Goal: Ask a question

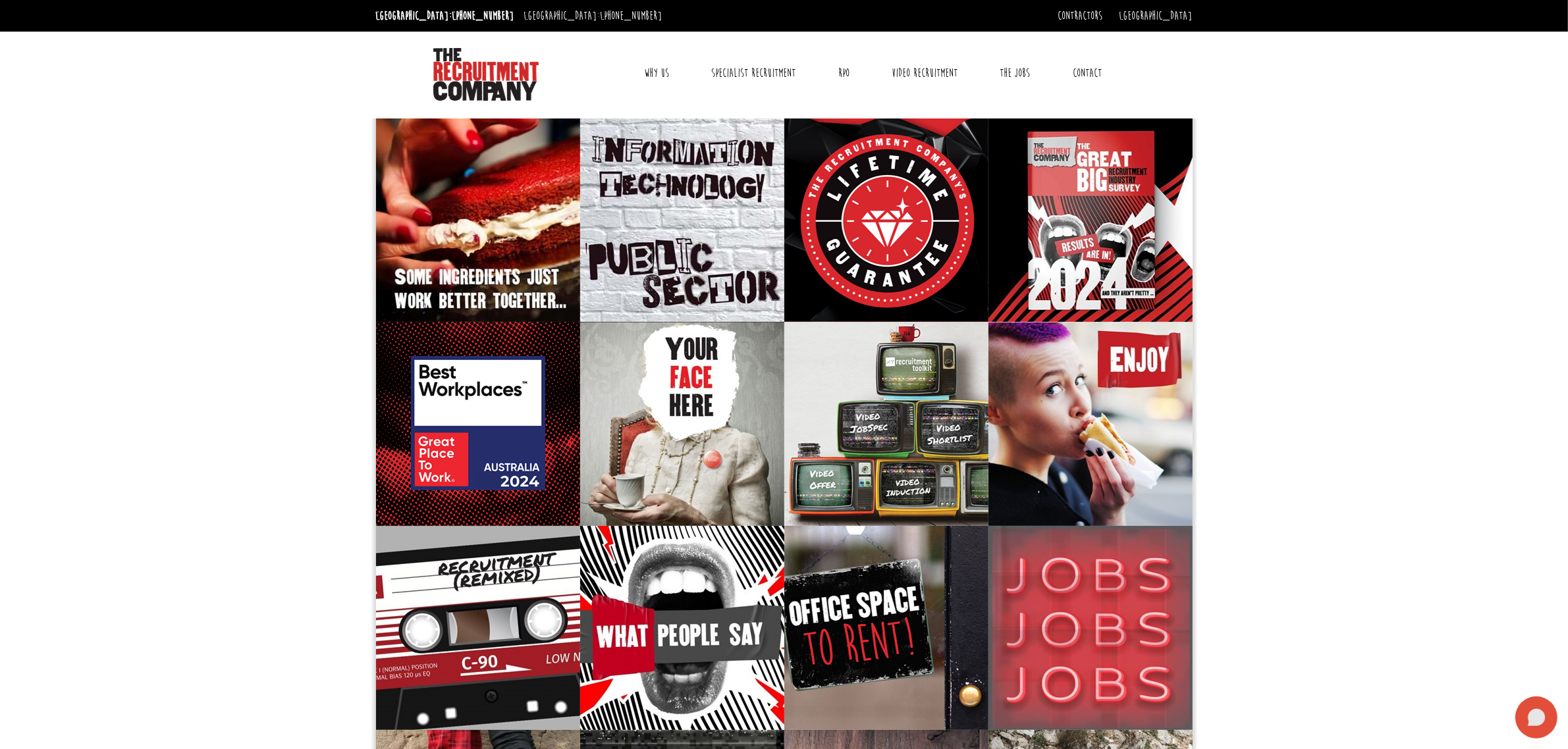
click at [775, 718] on icon at bounding box center [1537, 717] width 18 height 17
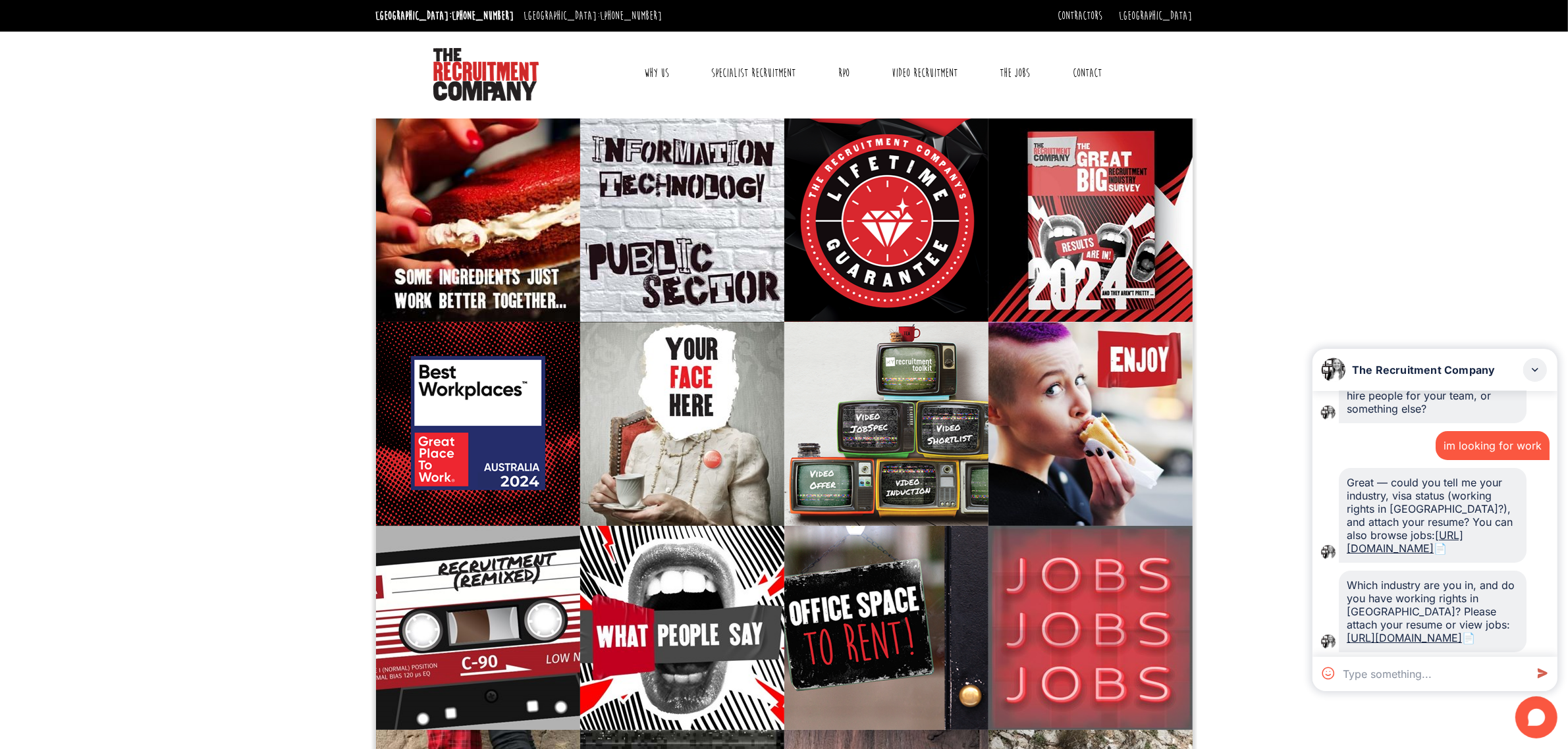
scroll to position [189, 0]
click at [775, 428] on div "im looking for work" at bounding box center [1493, 442] width 114 height 29
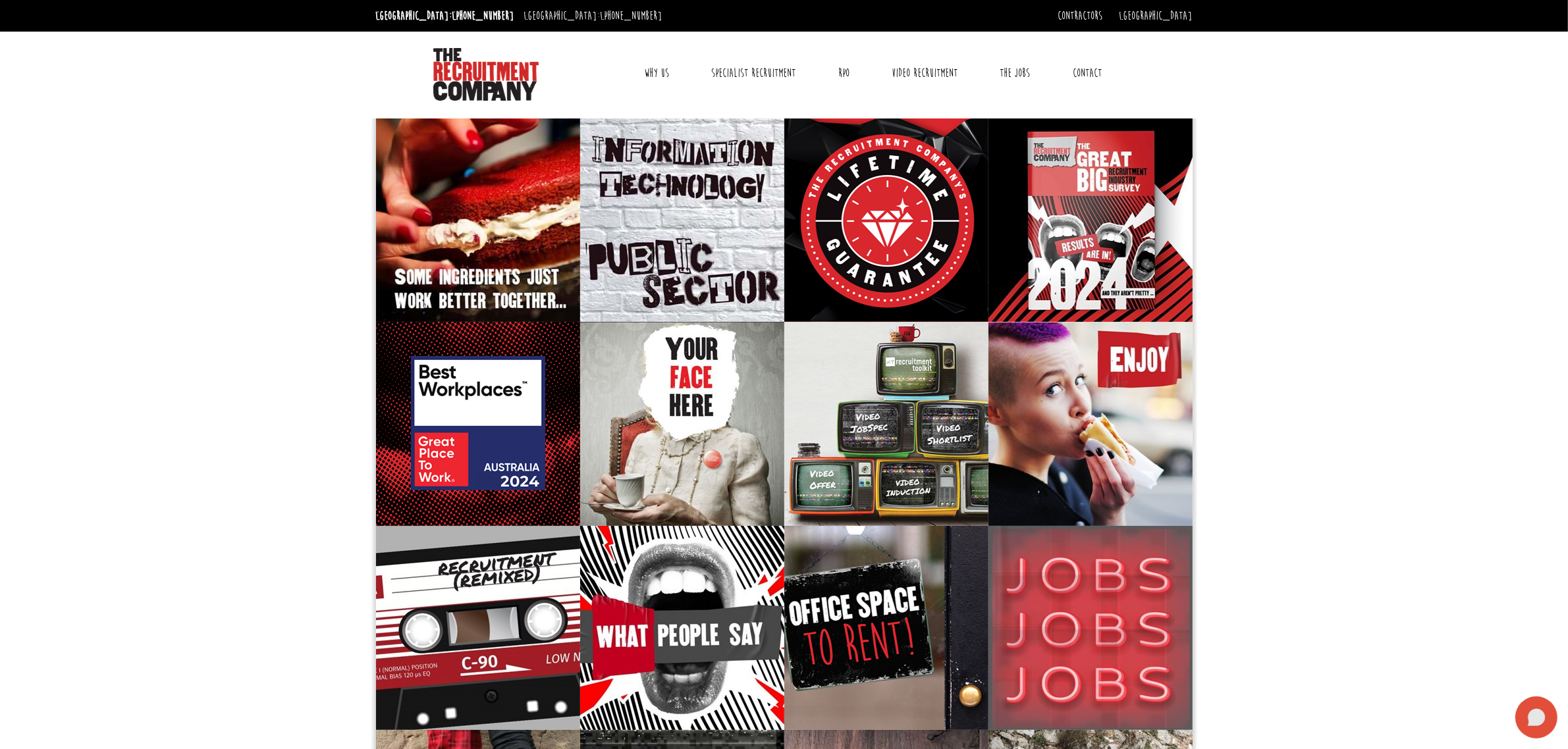
click at [1539, 725] on icon at bounding box center [1537, 717] width 18 height 17
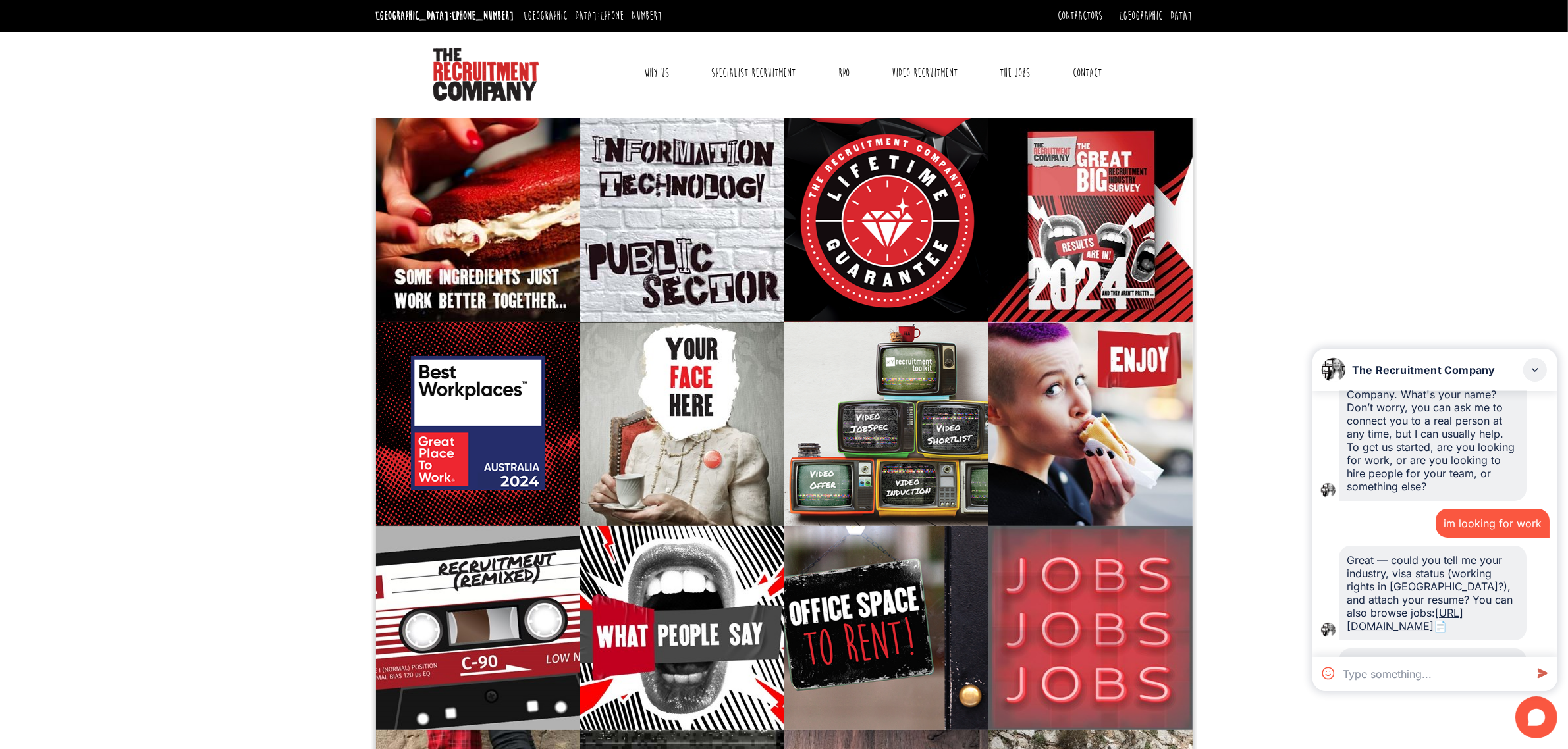
scroll to position [189, 0]
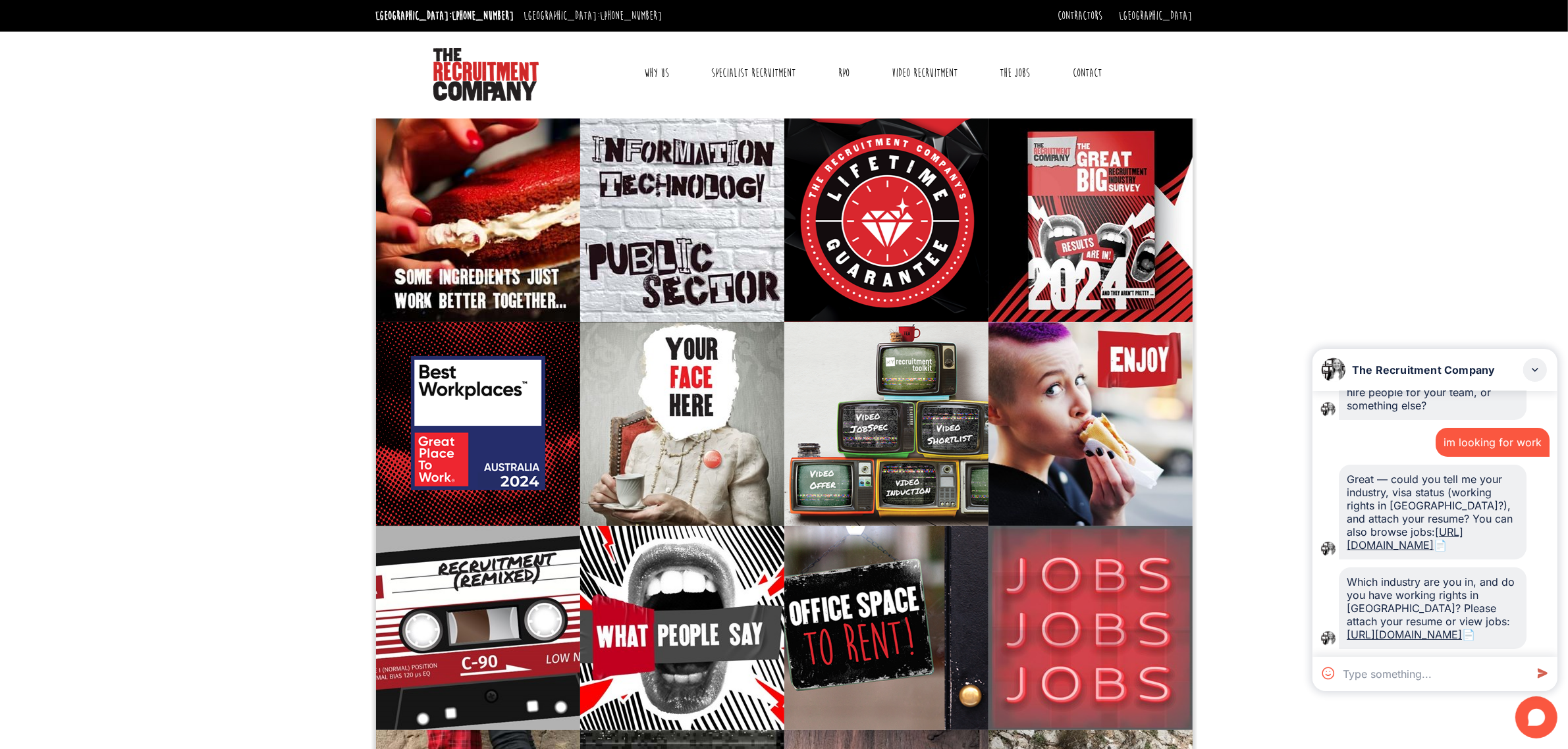
click at [1453, 676] on textarea at bounding box center [1432, 674] width 189 height 34
type textarea "im looking for work"
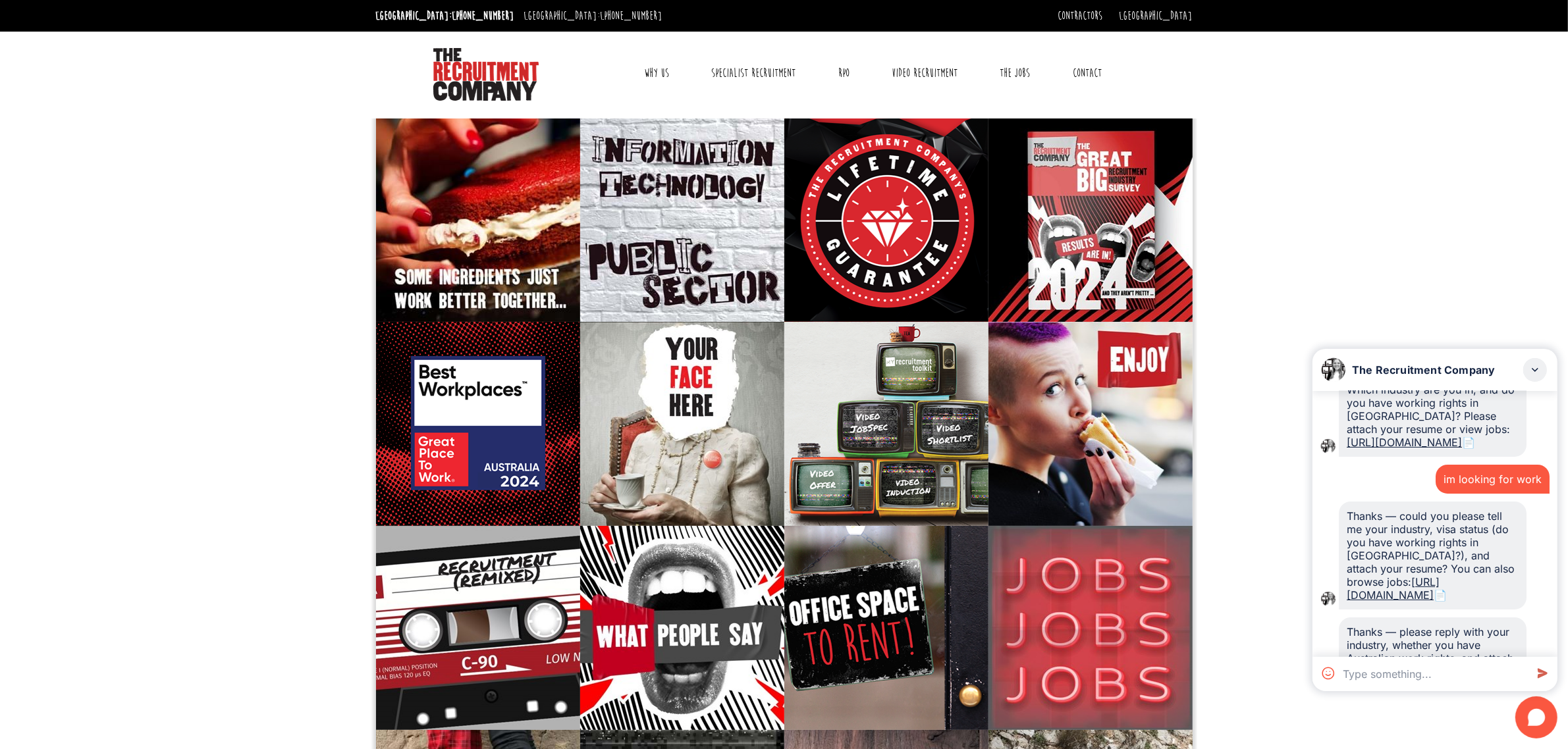
scroll to position [445, 0]
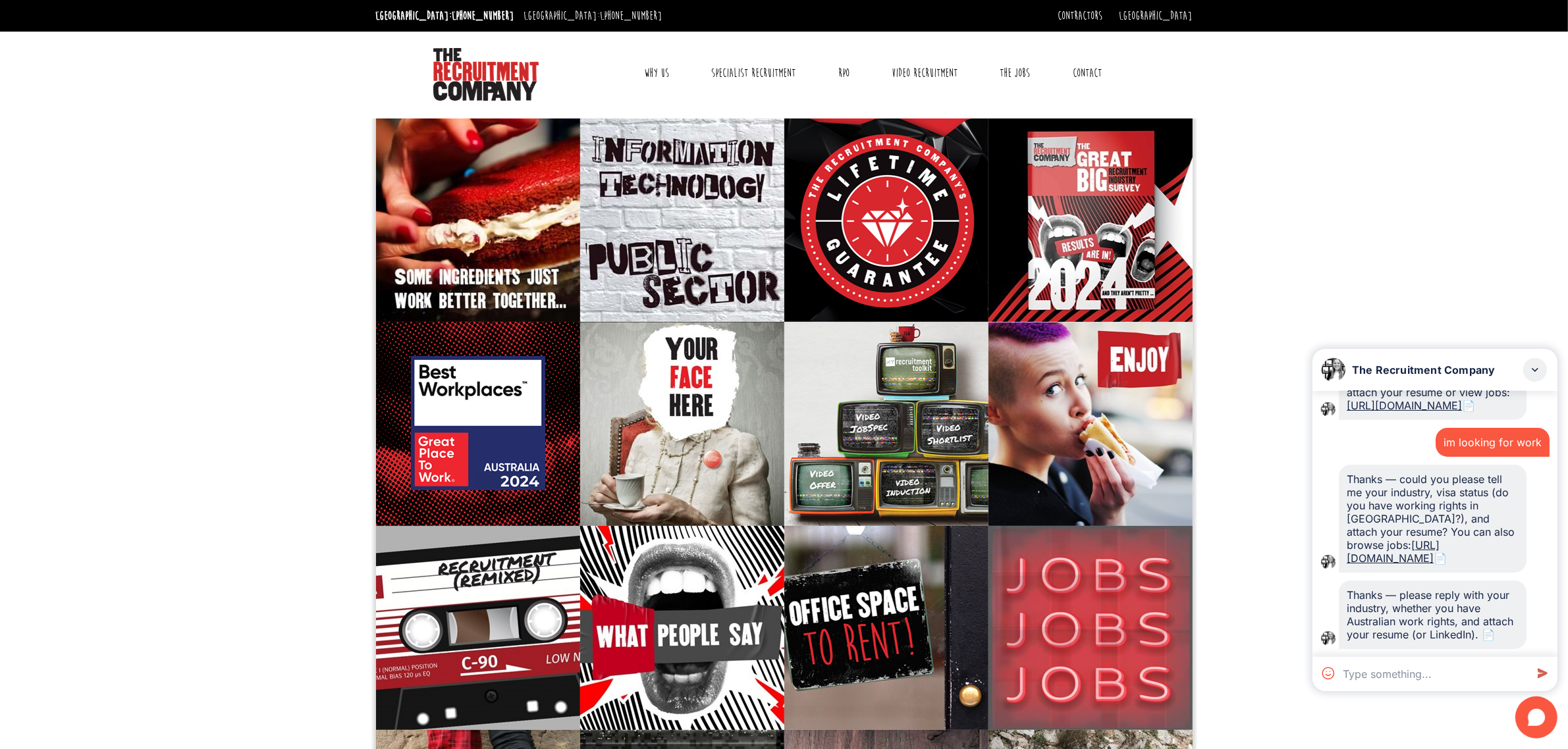
click at [1474, 436] on div "im looking for work" at bounding box center [1492, 442] width 98 height 13
click at [1422, 676] on textarea at bounding box center [1432, 674] width 189 height 34
paste textarea "im looking for work"
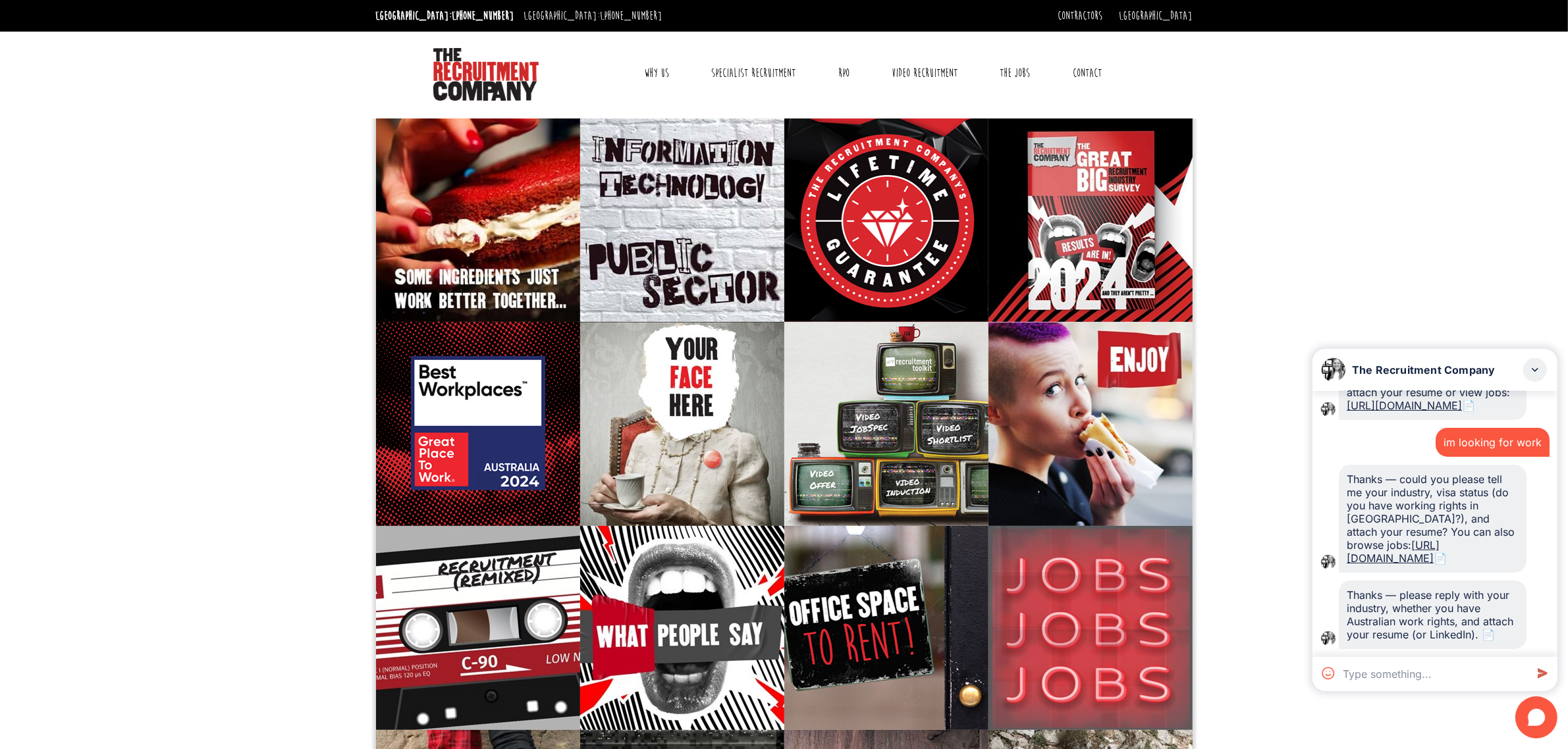
type textarea "im looking for work"
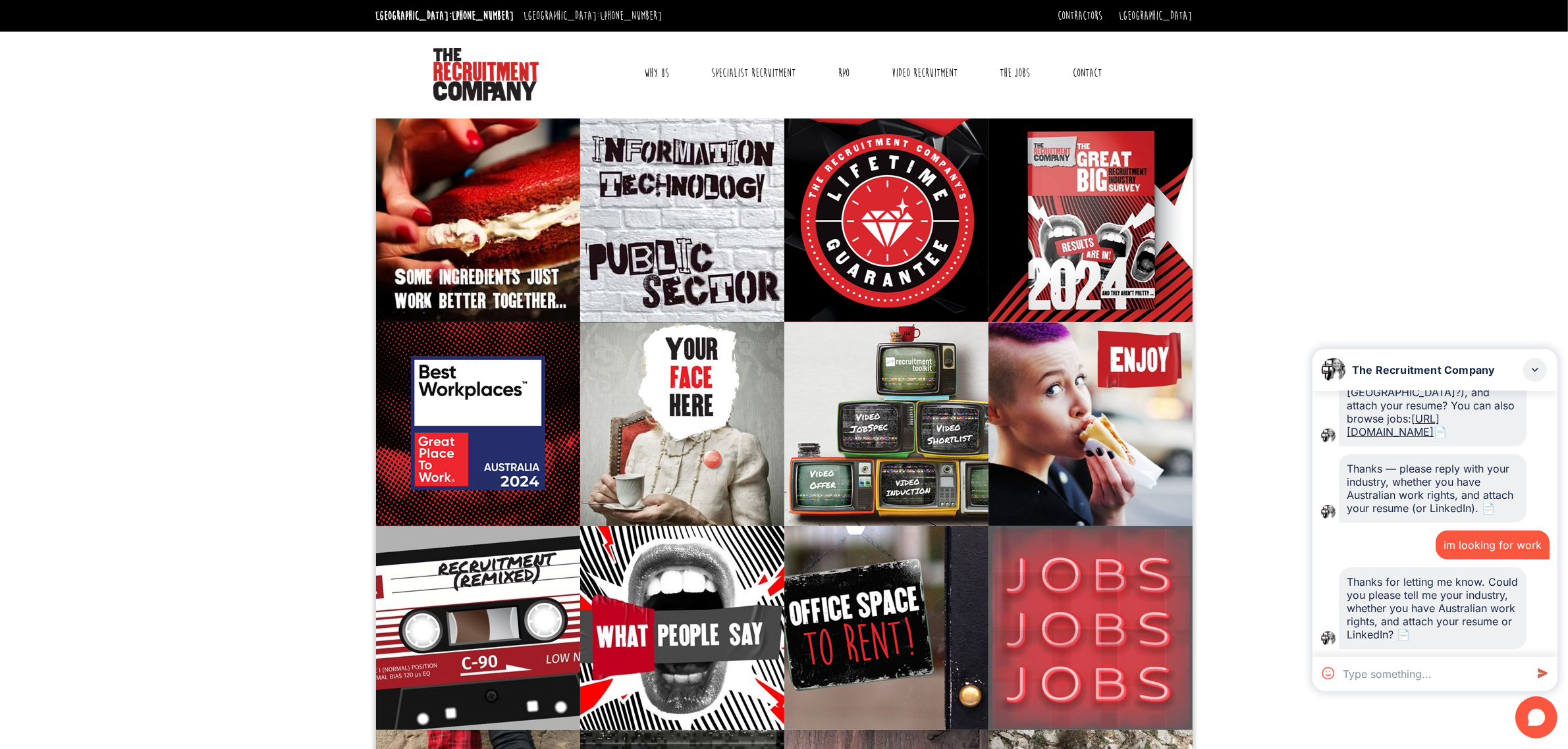
scroll to position [584, 0]
drag, startPoint x: 1347, startPoint y: 632, endPoint x: 1360, endPoint y: 626, distance: 14.3
click at [1362, 623] on div "Thanks for letting me know. Could you please tell me your industry, whether you…" at bounding box center [1432, 608] width 172 height 66
click at [1357, 639] on div "Thanks for letting me know. Could you please tell me your industry, whether you…" at bounding box center [1432, 608] width 172 height 66
click at [1349, 639] on div "Thanks for letting me know. Could you please tell me your industry, whether you…" at bounding box center [1432, 608] width 172 height 66
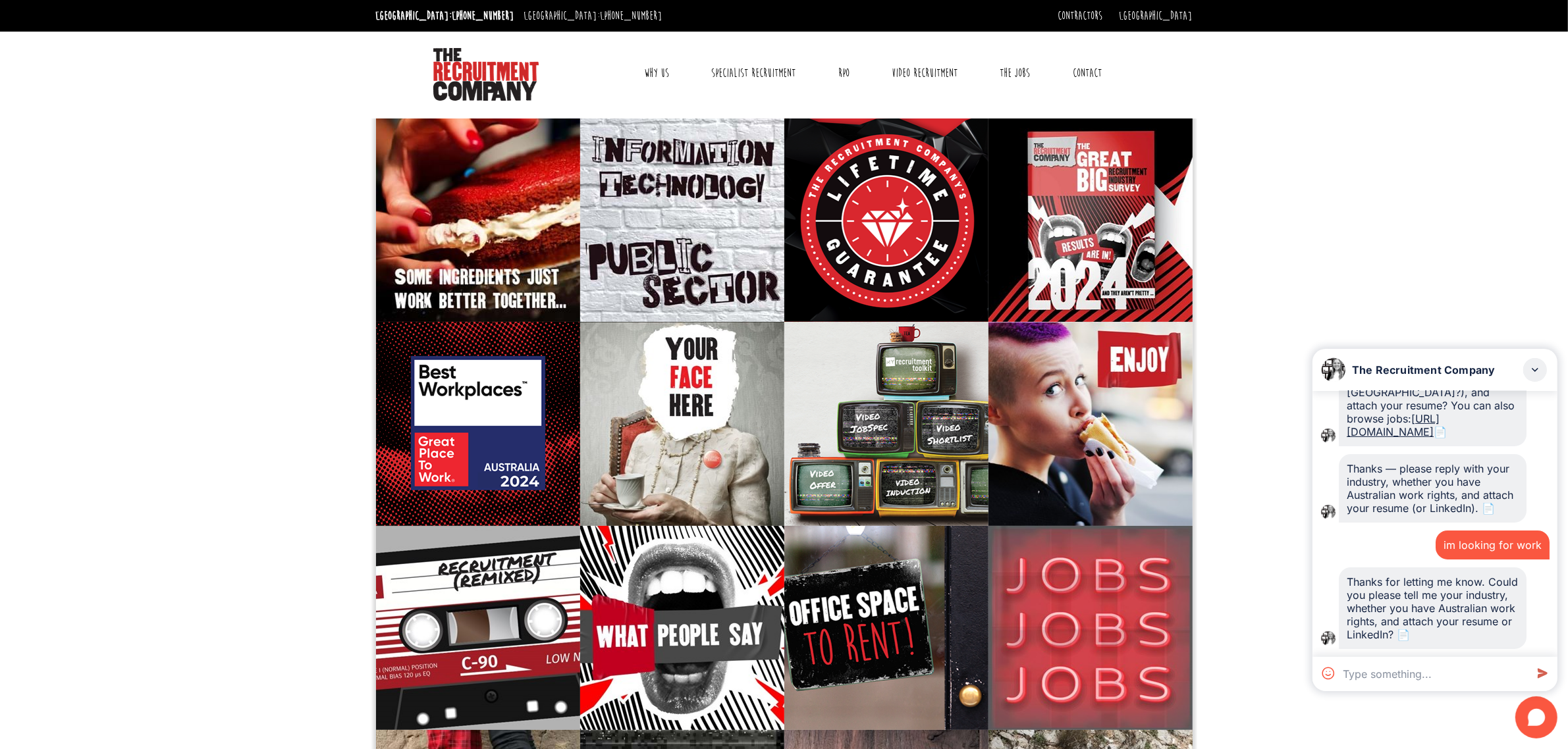
click at [1349, 639] on div "Thanks for letting me know. Could you please tell me your industry, whether you…" at bounding box center [1432, 608] width 172 height 66
click at [1371, 674] on textarea at bounding box center [1432, 674] width 189 height 34
type textarea "Where to attach that?"
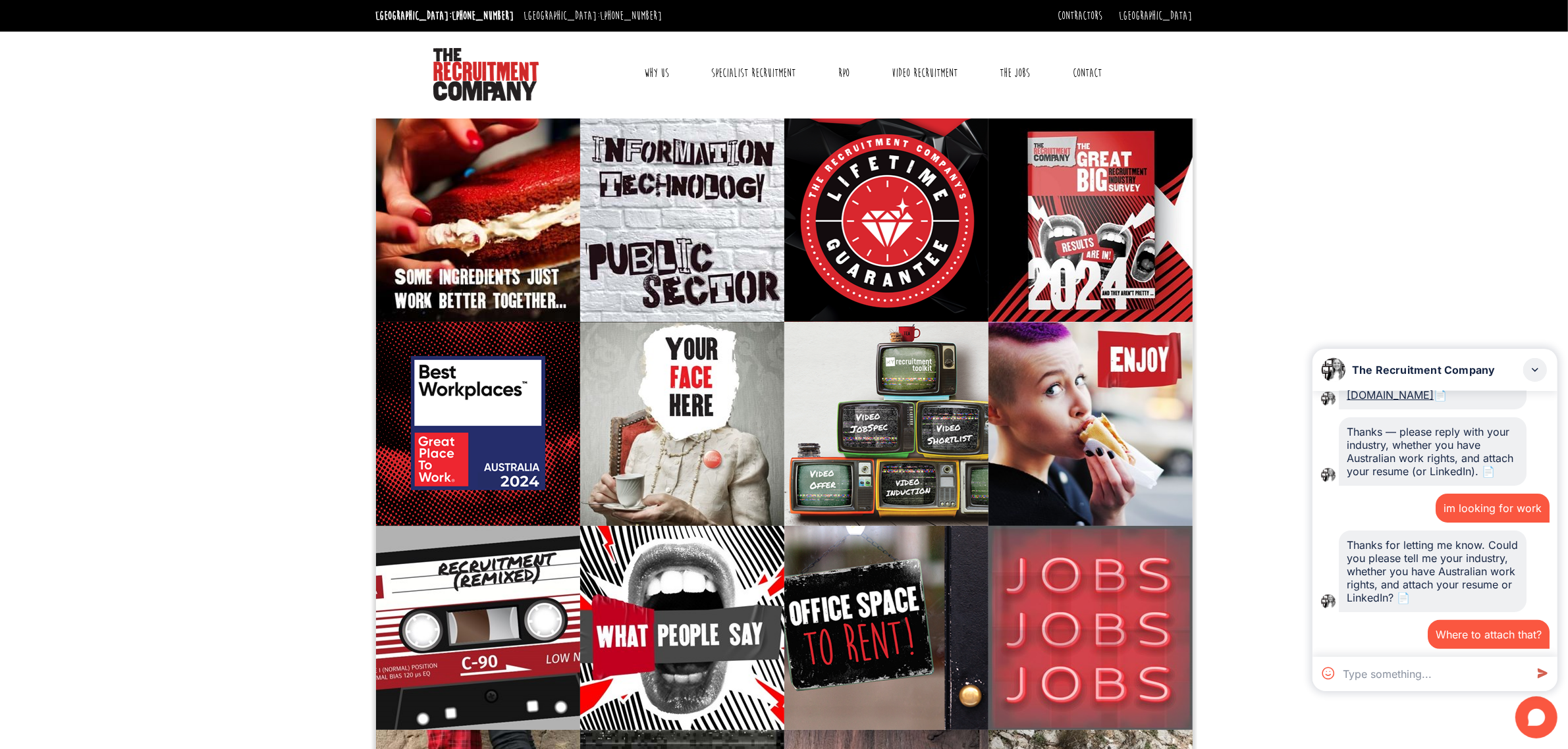
scroll to position [621, 0]
type textarea "Yes, I have Linkedin"
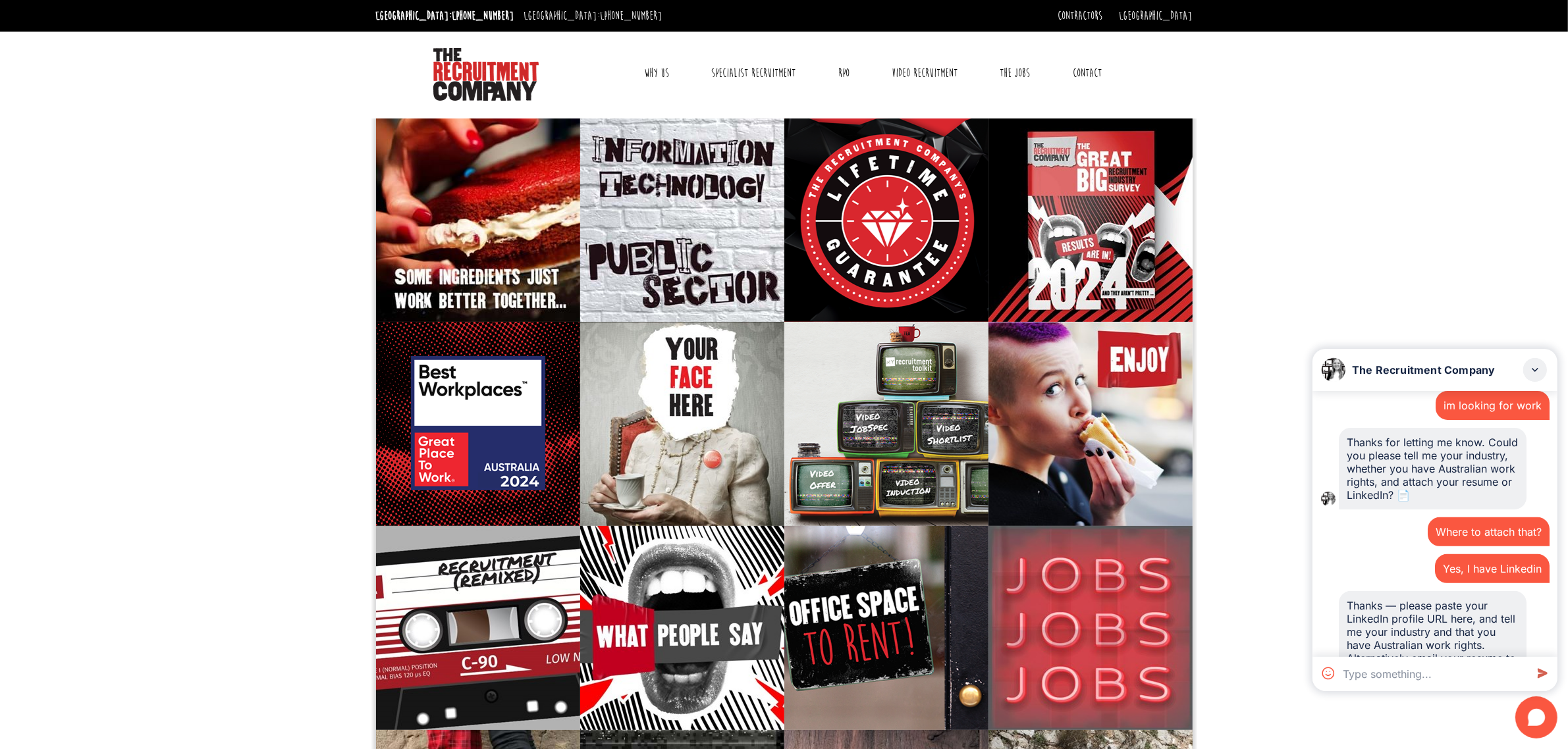
scroll to position [788, 0]
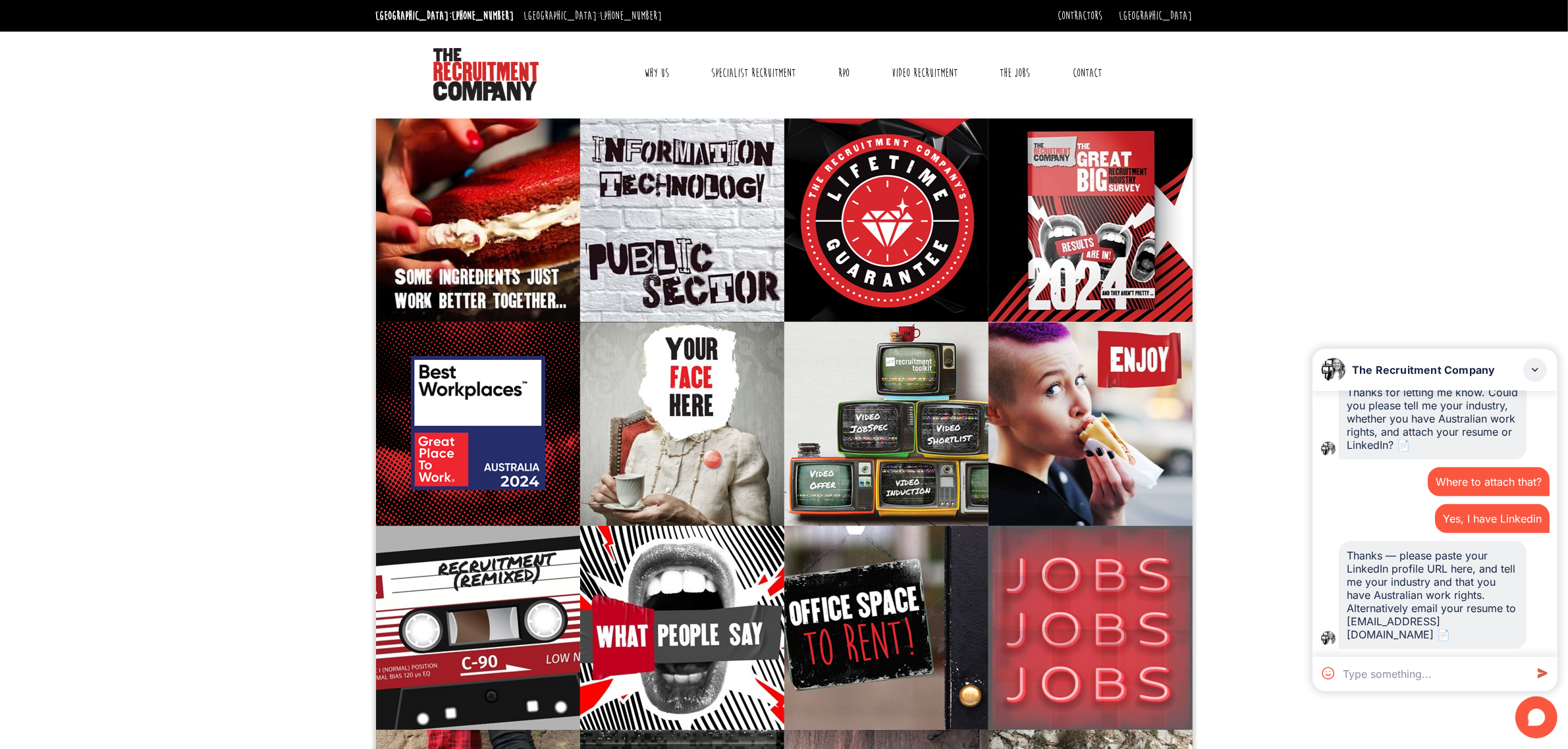
click at [1474, 668] on textarea at bounding box center [1432, 674] width 189 height 34
paste textarea "https://www.linkedin.com/in/melissa-allison-4a307856/"
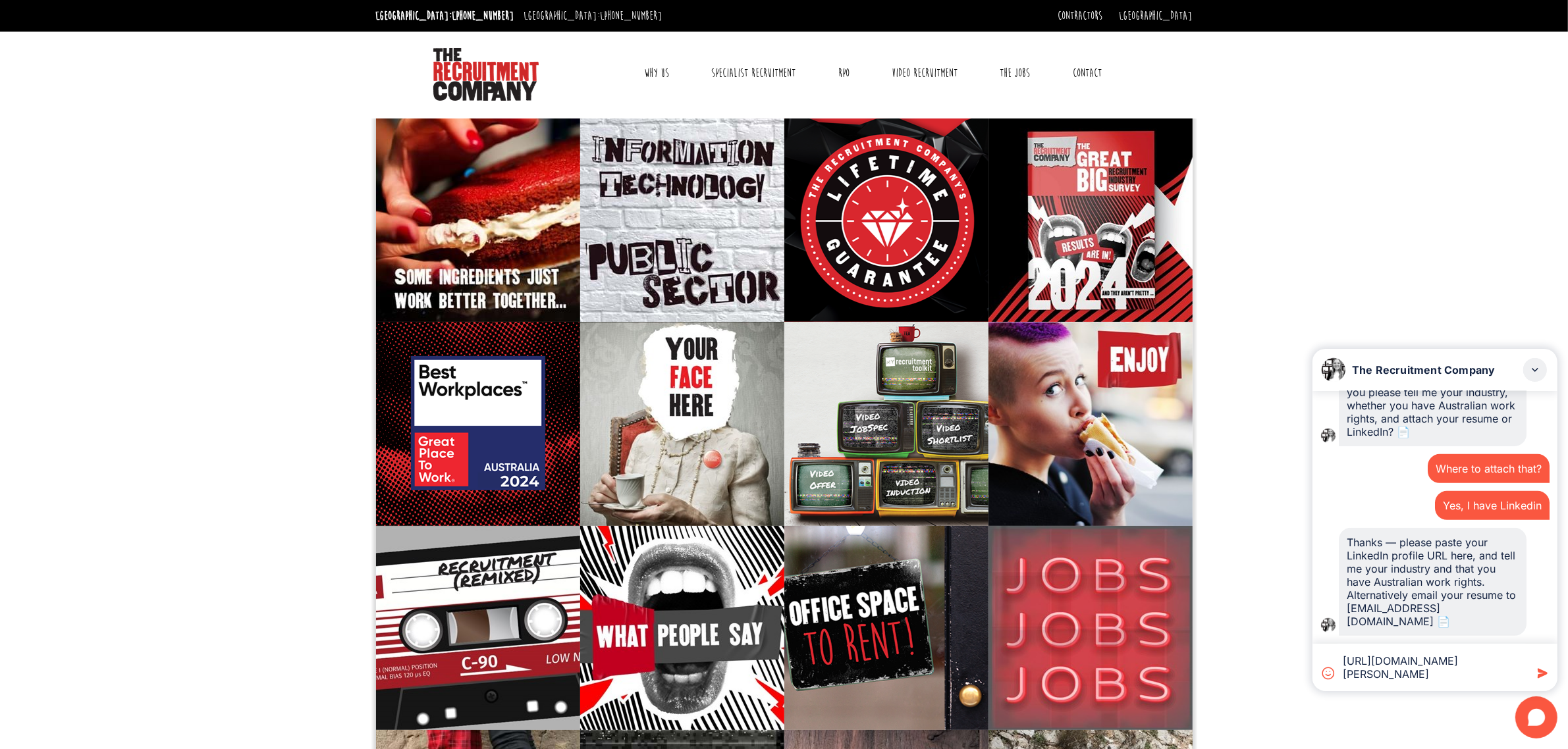
type textarea "https://www.linkedin.com/in/melissa-allison-4a307856/"
click at [1543, 675] on icon at bounding box center [1542, 673] width 10 height 10
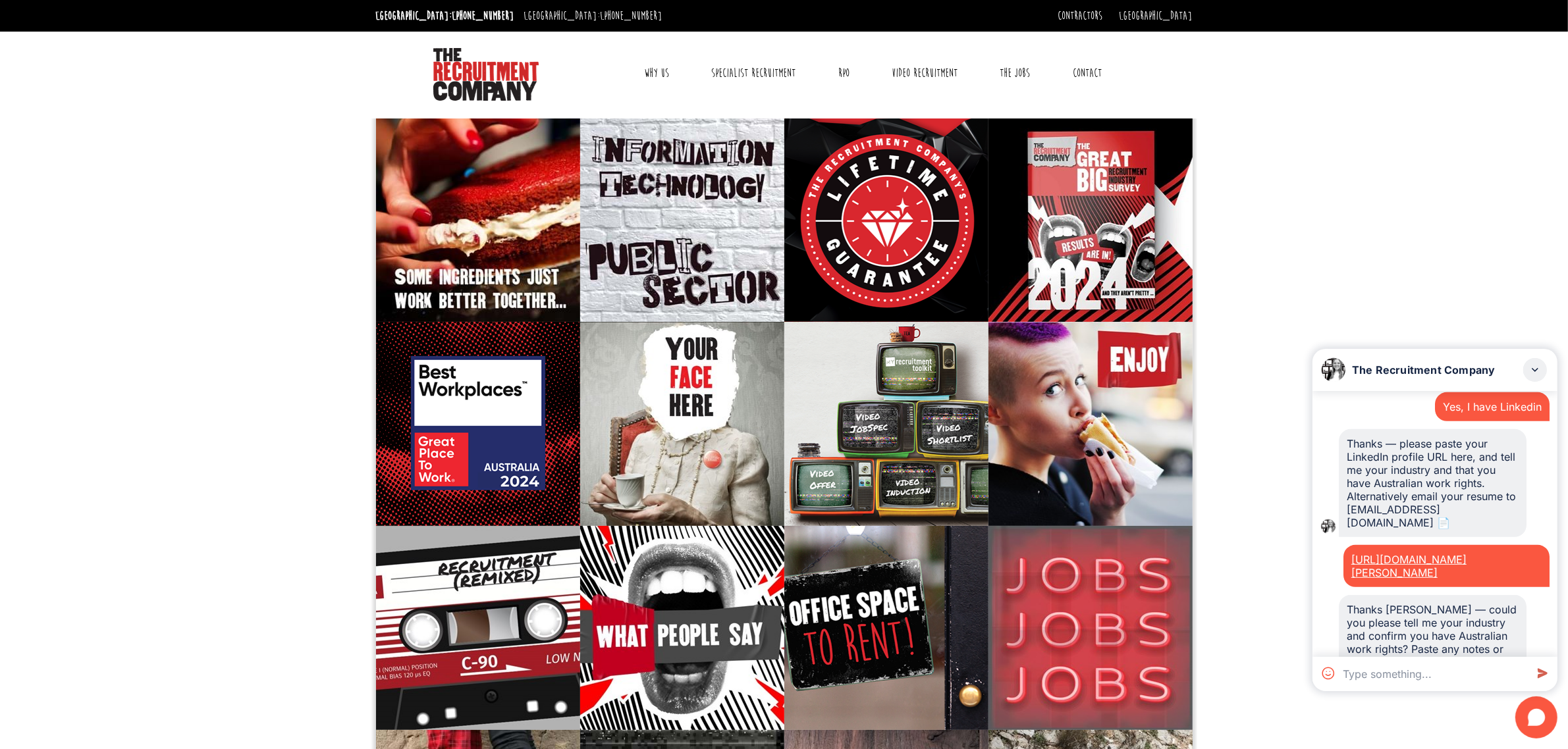
scroll to position [801, 0]
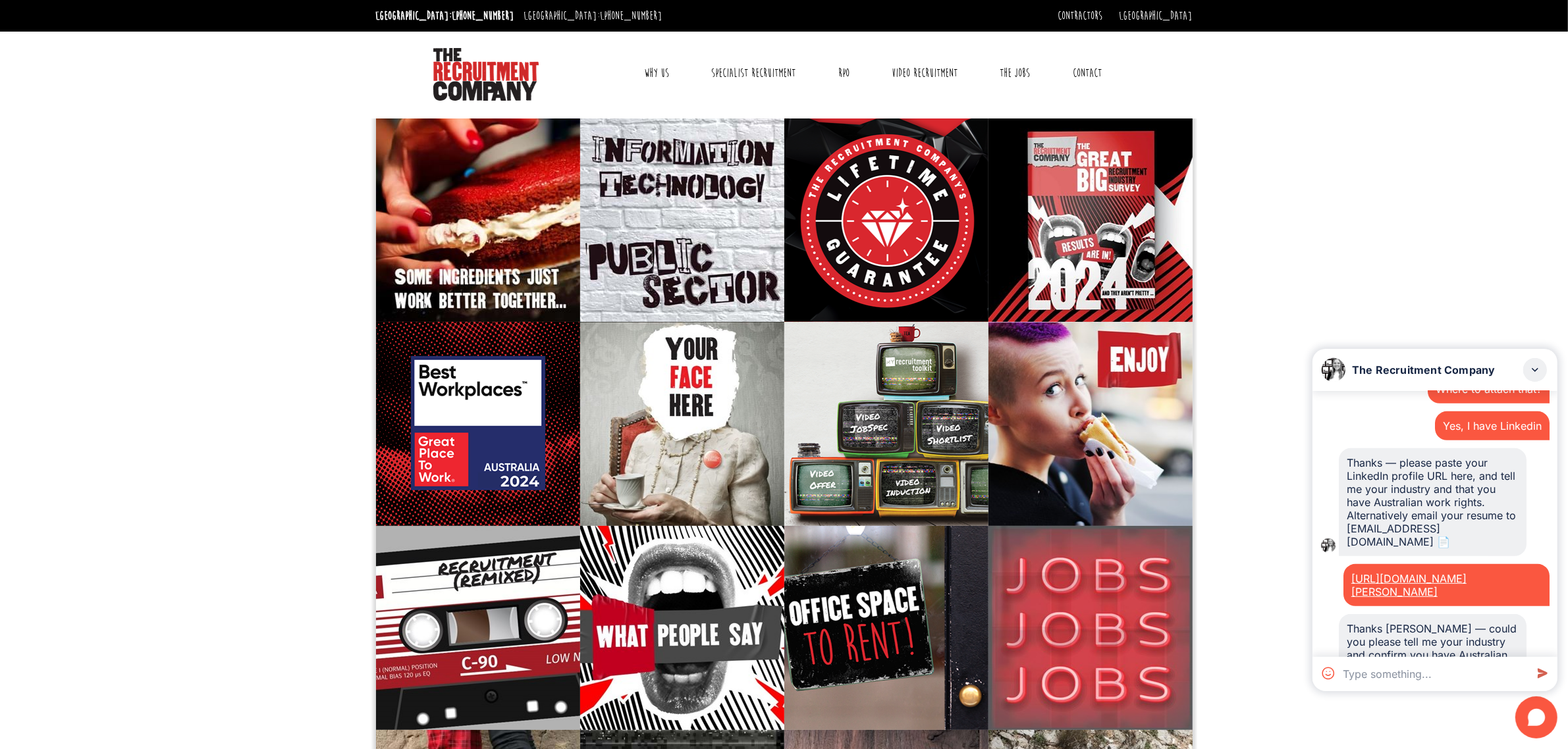
click at [1502, 433] on div "Yes, I have Linkedin" at bounding box center [1492, 425] width 99 height 13
click at [1487, 404] on div "Where to attach that?" at bounding box center [1489, 389] width 122 height 29
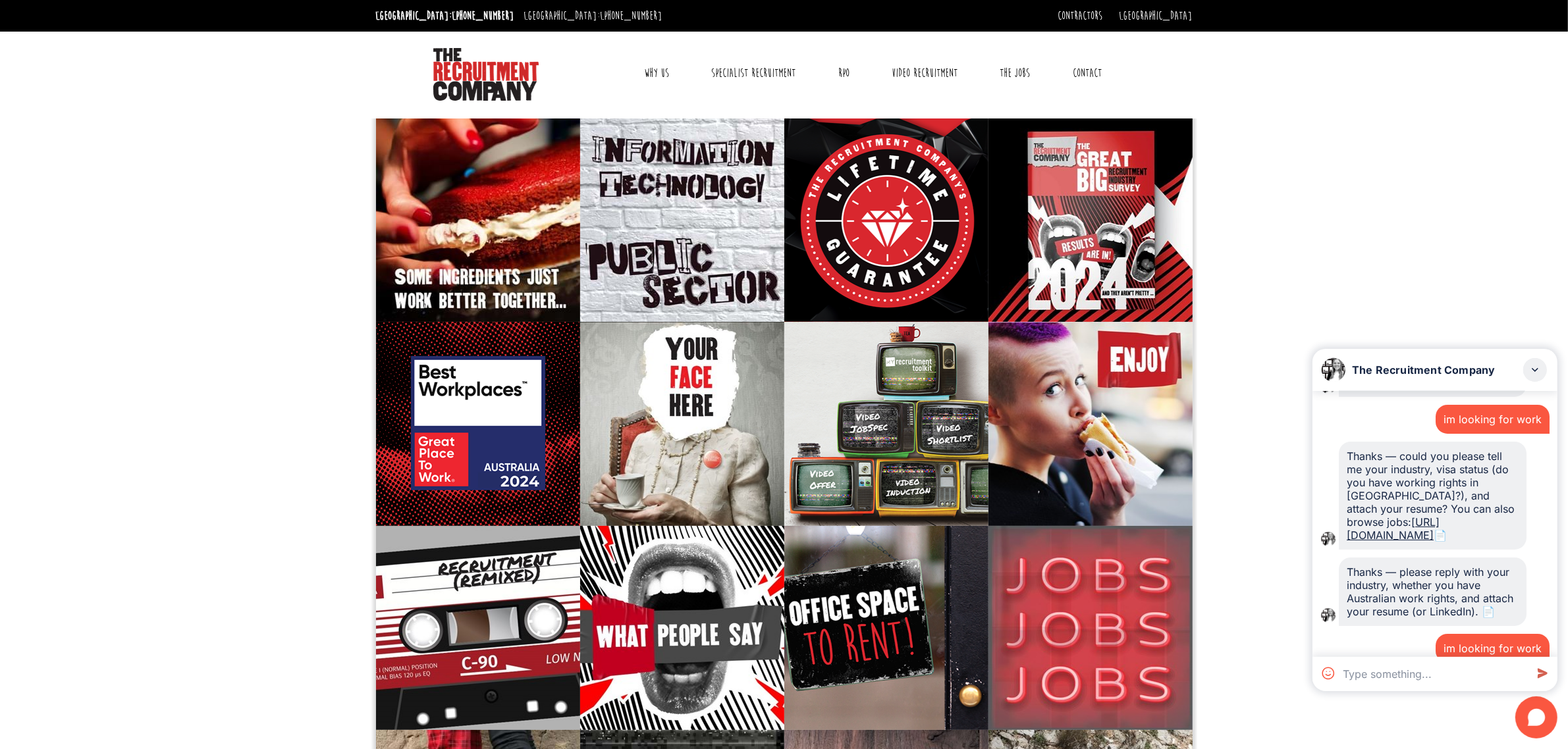
scroll to position [390, 0]
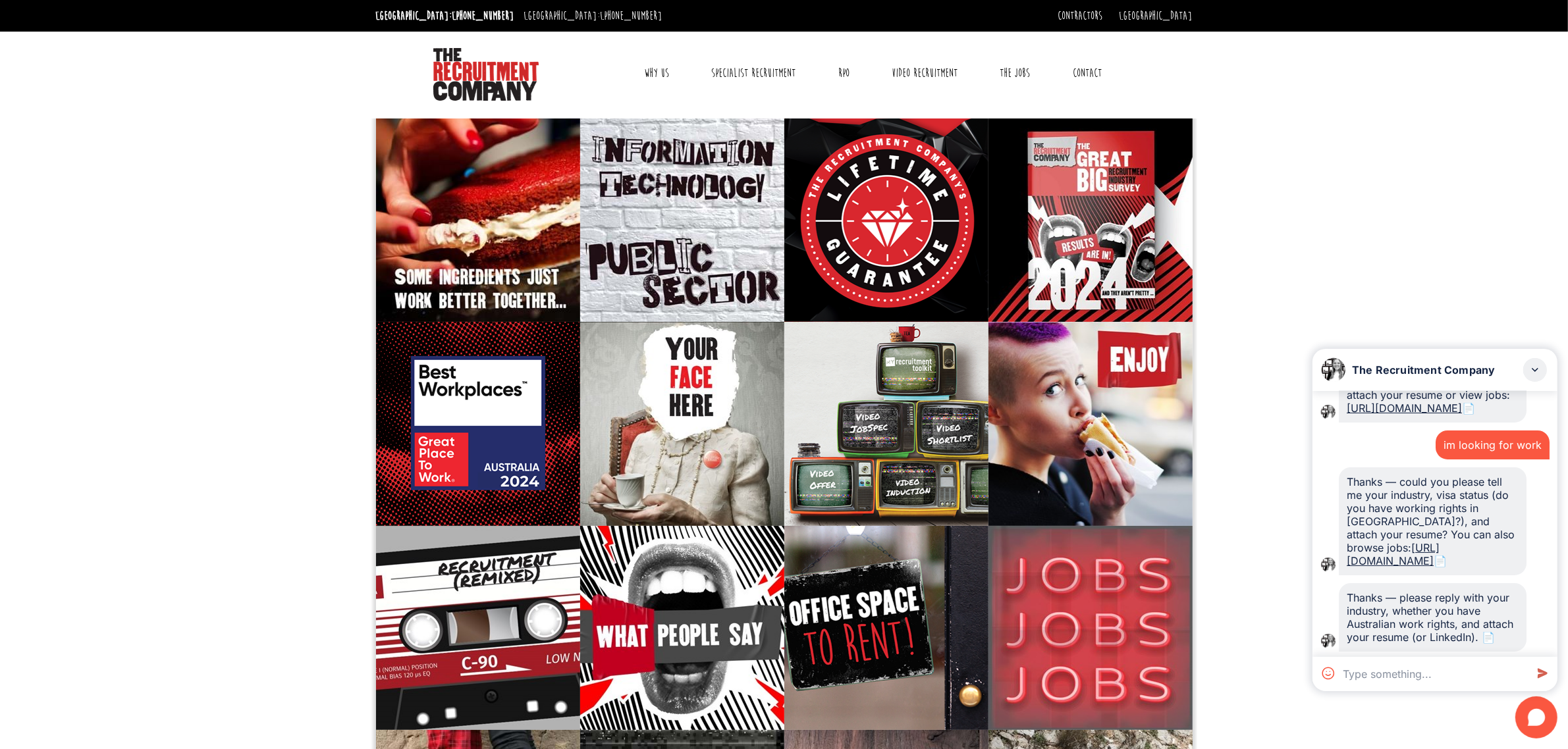
click at [1489, 452] on div "im looking for work" at bounding box center [1492, 444] width 98 height 13
click at [1407, 669] on textarea at bounding box center [1432, 674] width 189 height 34
paste textarea "im looking for work"
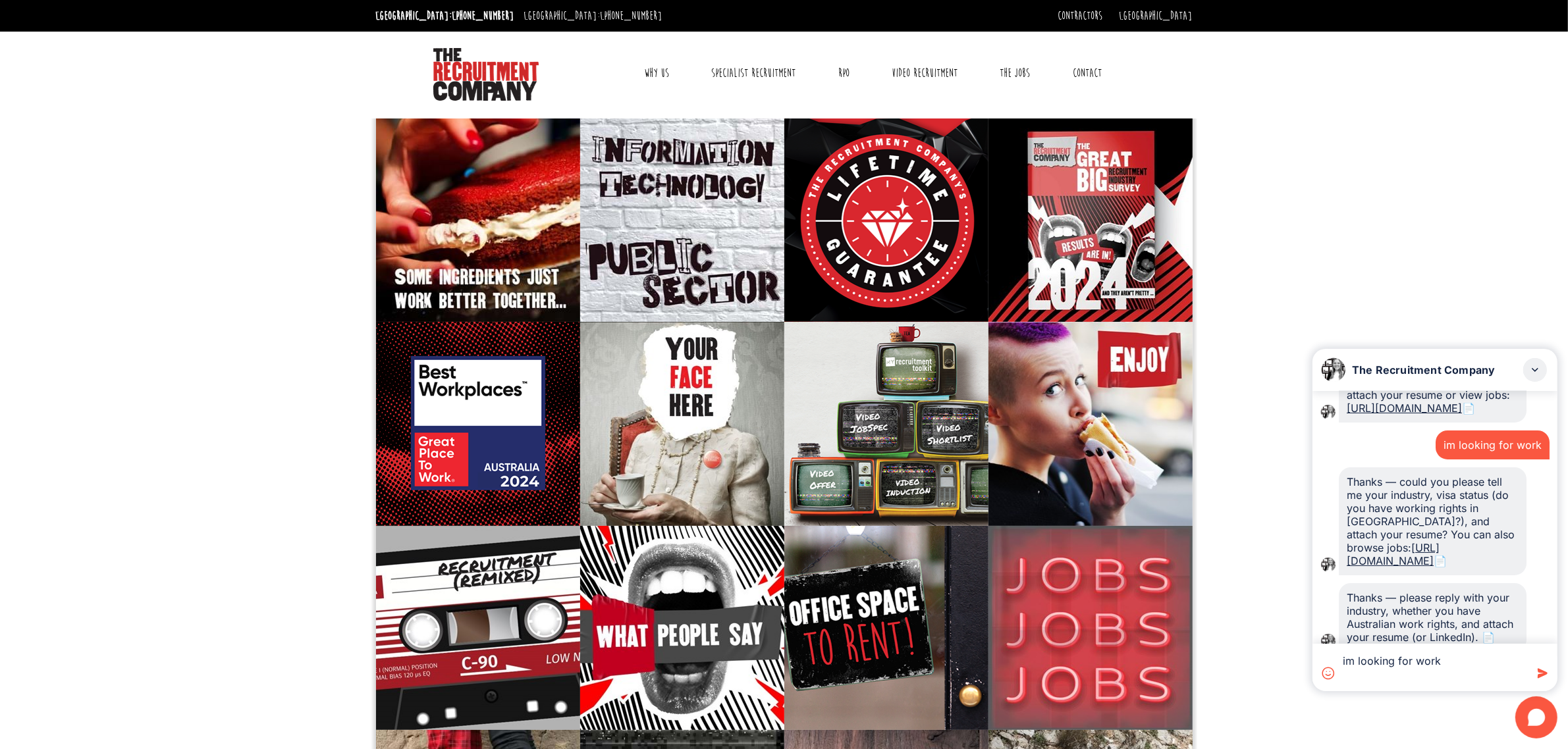
type textarea "im looking for work"
click at [1537, 667] on icon at bounding box center [1542, 673] width 24 height 24
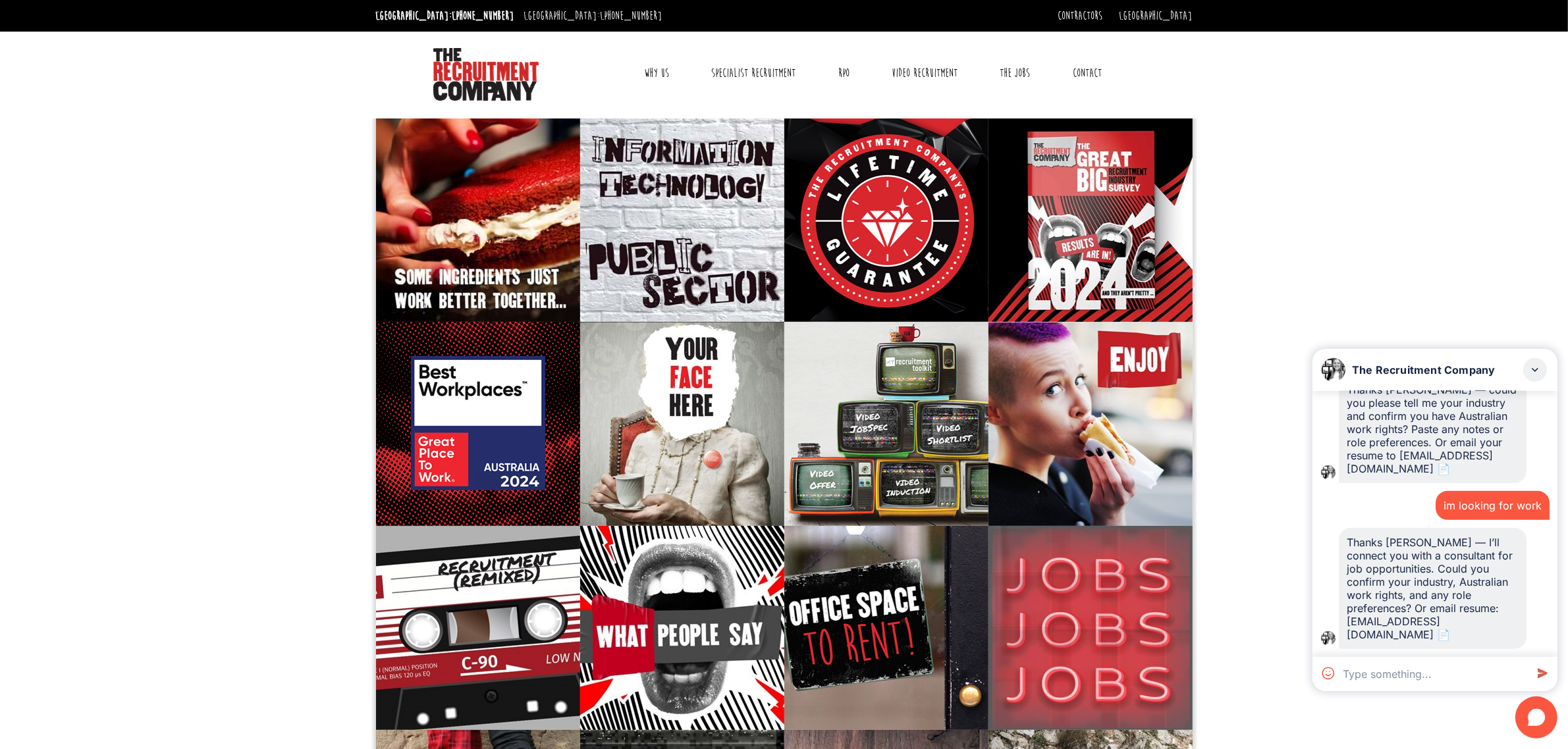
scroll to position [1146, 0]
click at [1480, 499] on div "im looking for work" at bounding box center [1492, 505] width 98 height 13
click at [1434, 665] on textarea at bounding box center [1432, 674] width 189 height 34
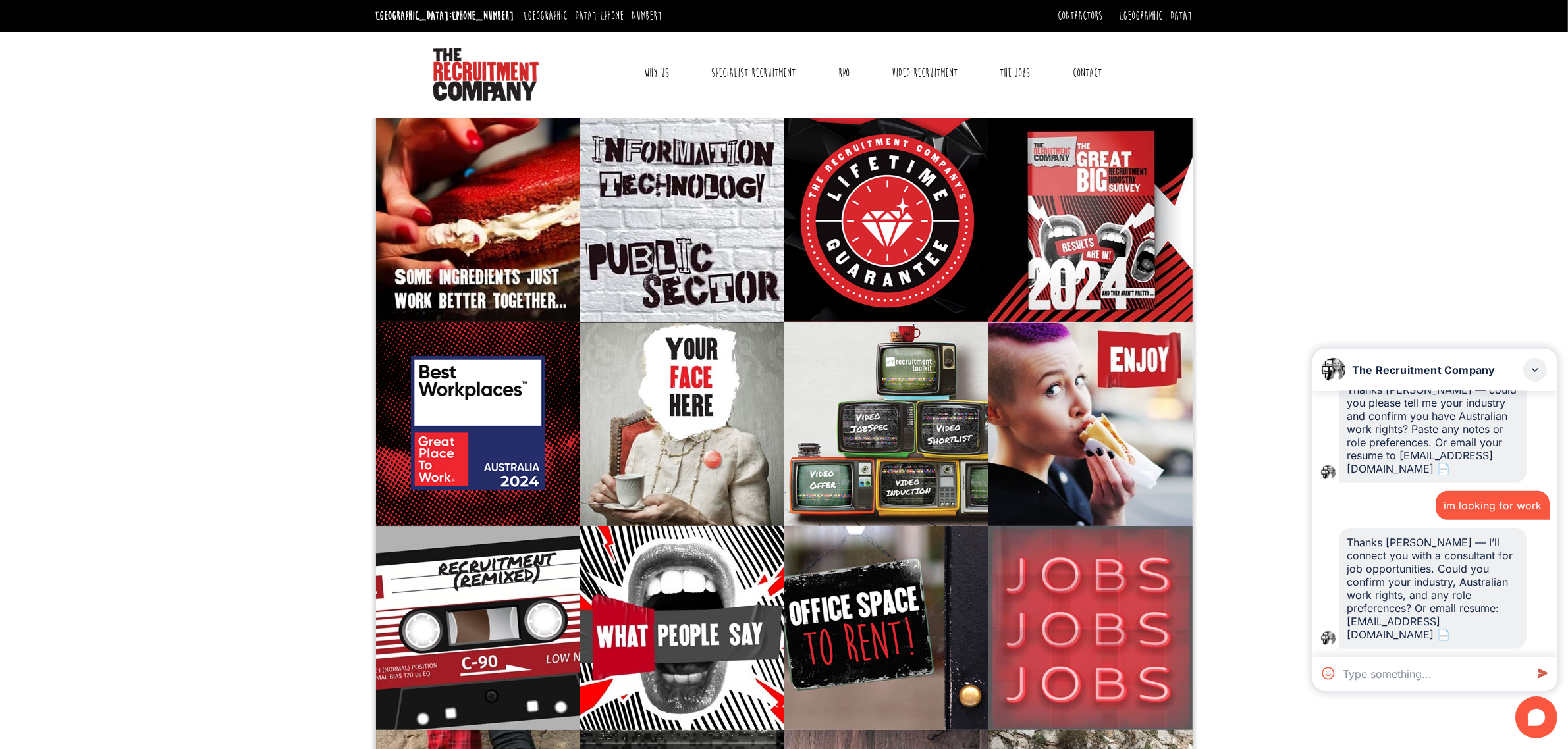
paste textarea "im looking for work"
type textarea "im looking for work"
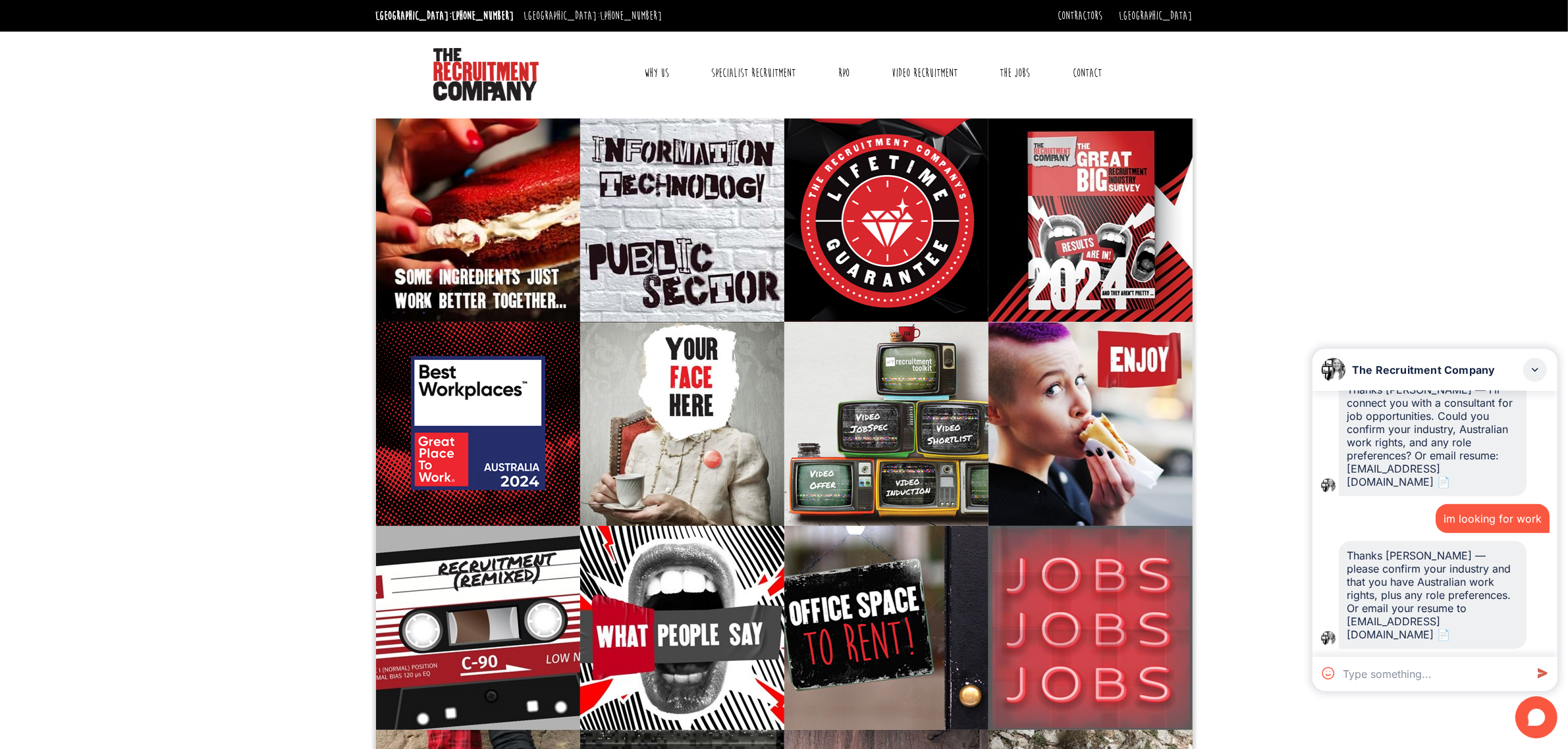
scroll to position [1298, 0]
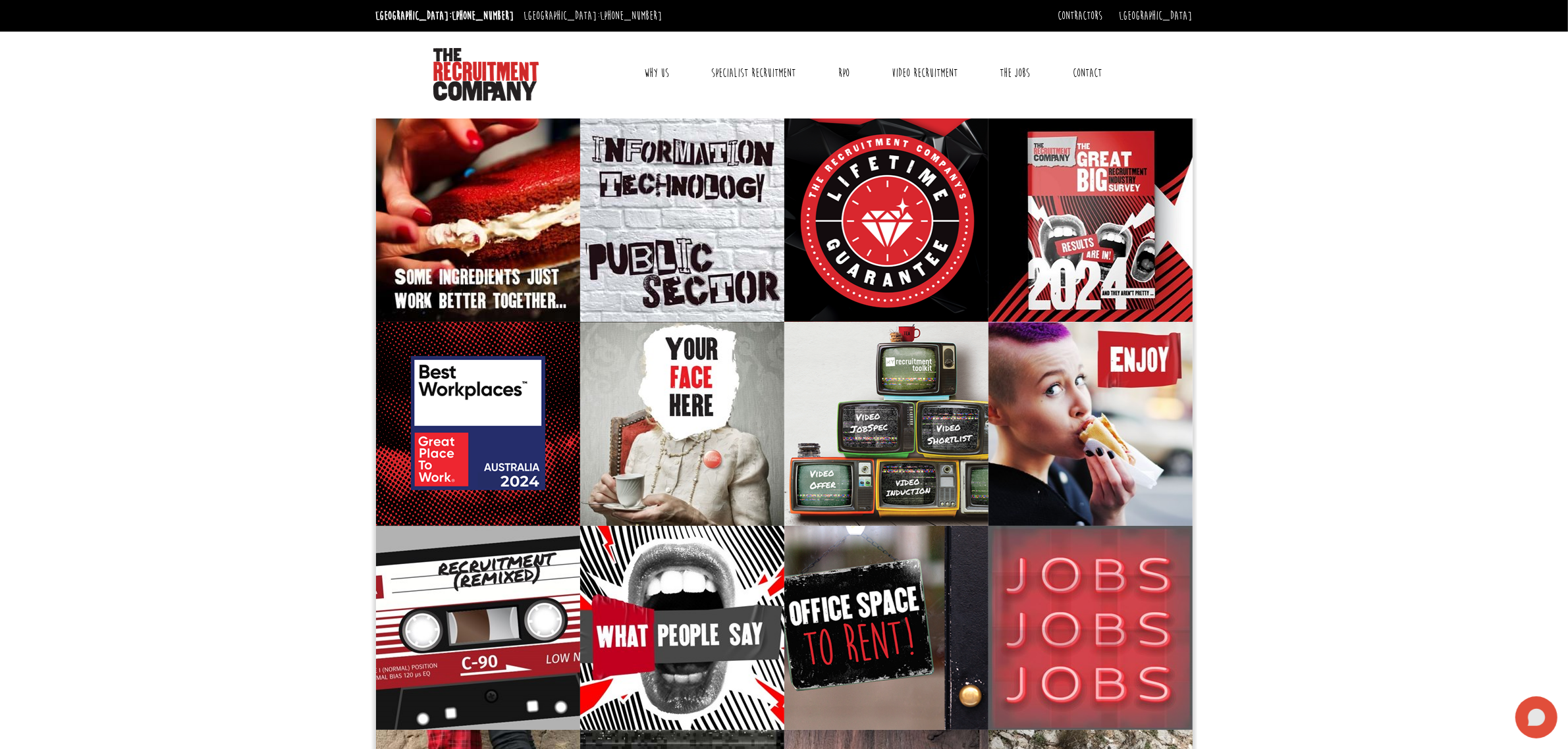
click at [1544, 725] on icon at bounding box center [1536, 718] width 42 height 42
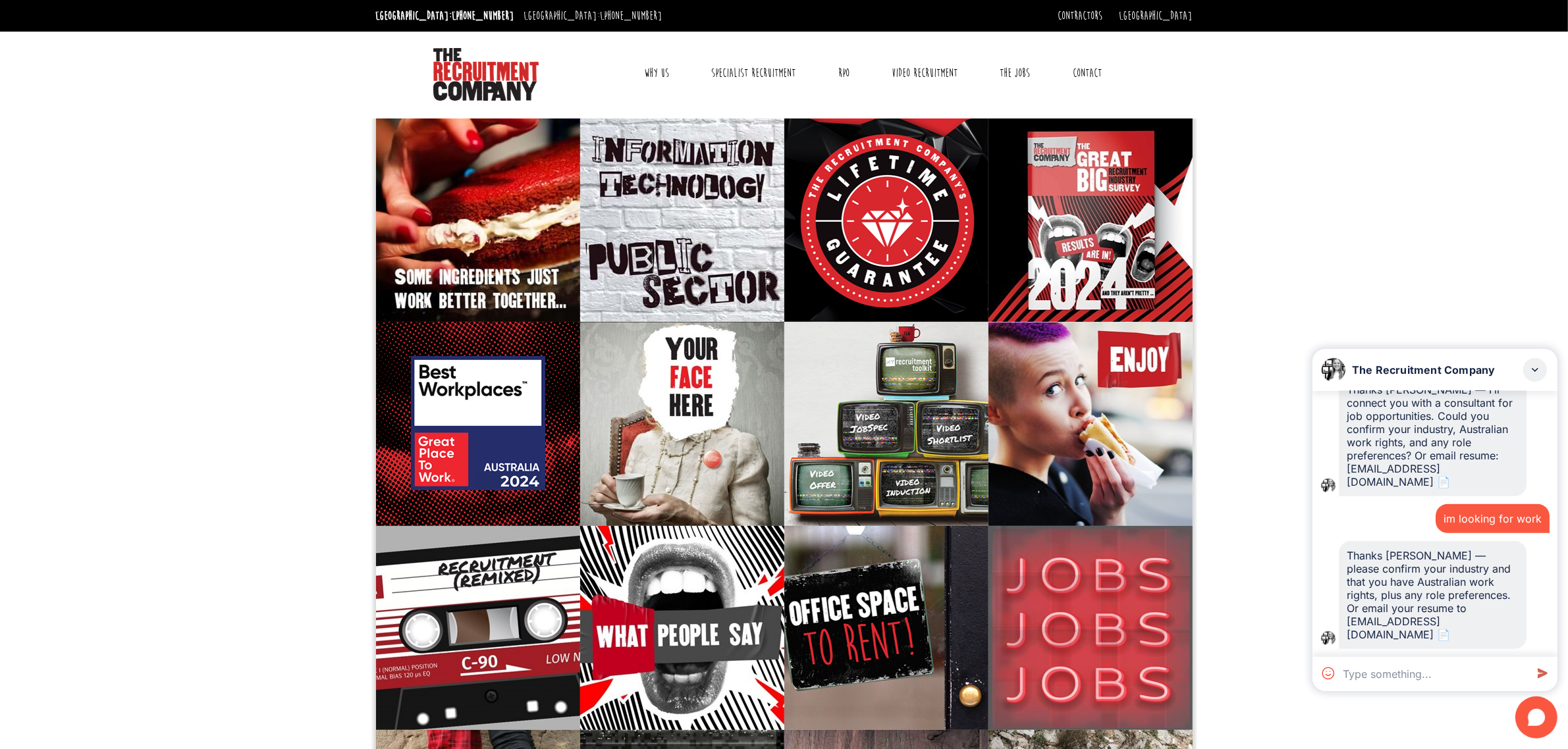
scroll to position [1298, 0]
